Goal: Navigation & Orientation: Find specific page/section

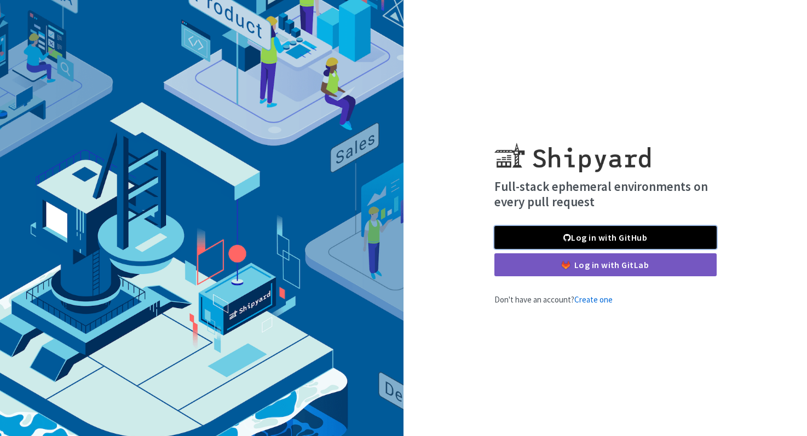
click at [652, 232] on link "Log in with GitHub" at bounding box center [605, 237] width 222 height 23
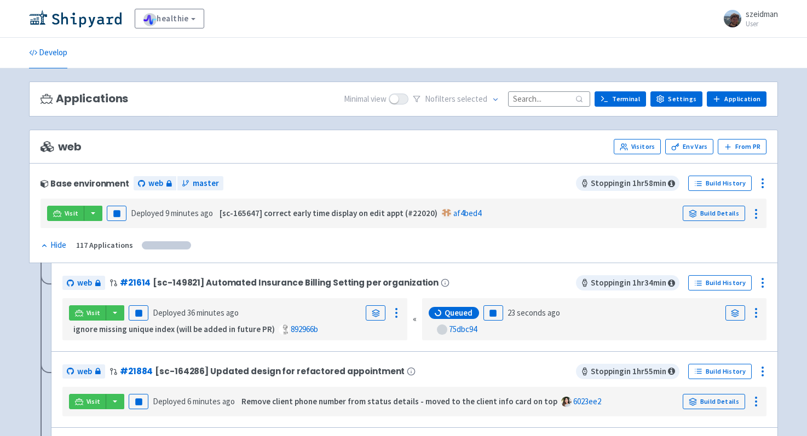
click at [536, 103] on input at bounding box center [549, 98] width 82 height 15
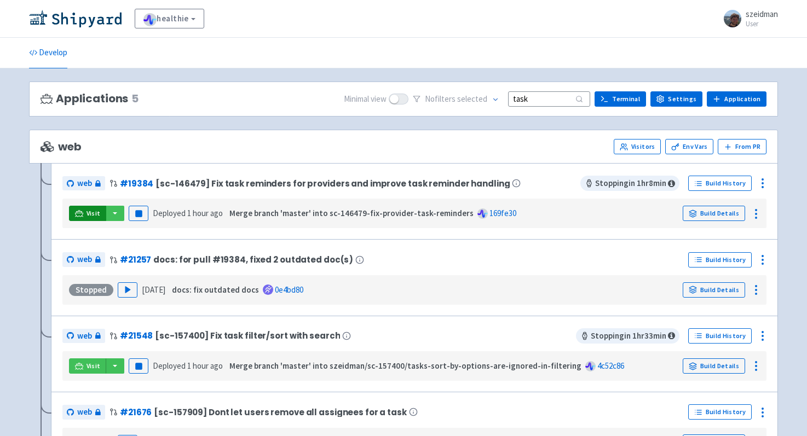
type input "task"
click at [90, 216] on span "Visit" at bounding box center [94, 213] width 14 height 9
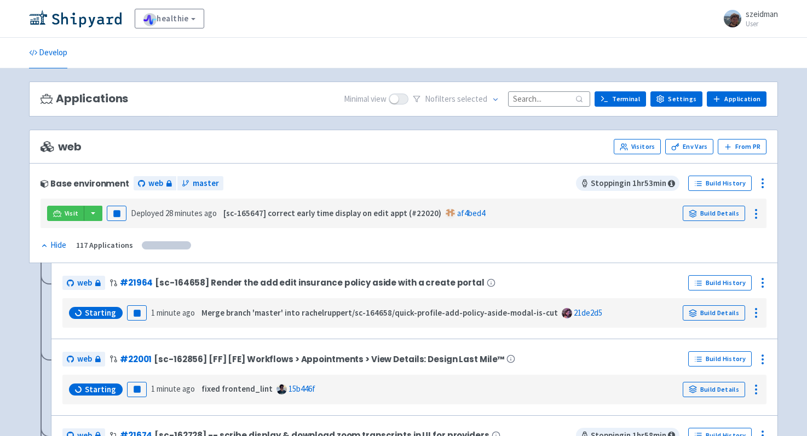
click at [523, 102] on input at bounding box center [549, 98] width 82 height 15
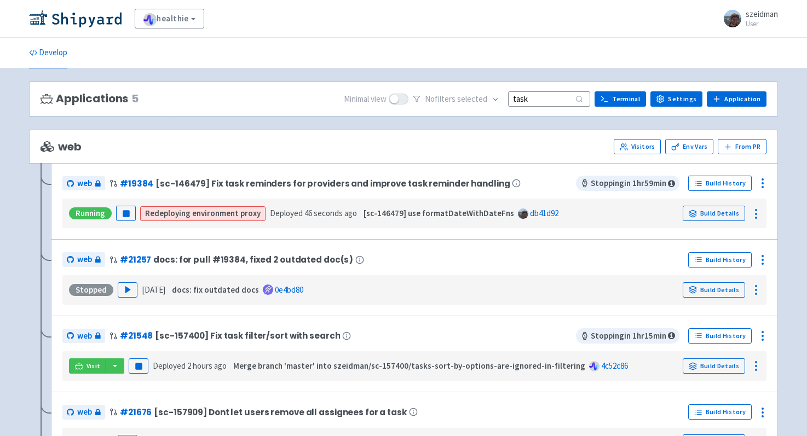
type input "task"
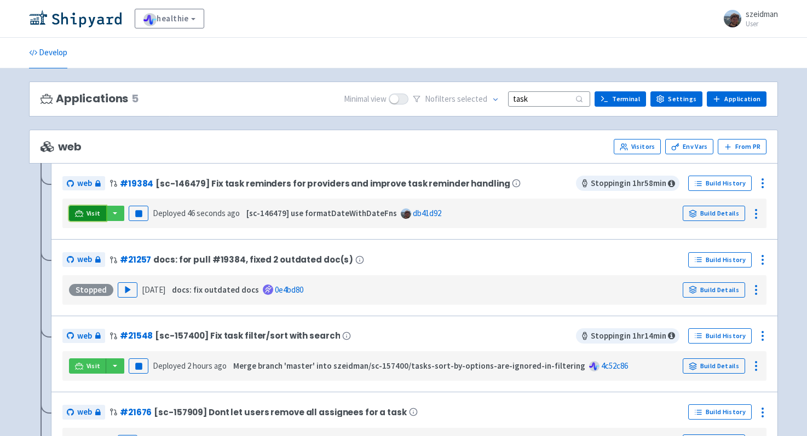
click at [93, 211] on span "Visit" at bounding box center [94, 213] width 14 height 9
